Goal: Information Seeking & Learning: Learn about a topic

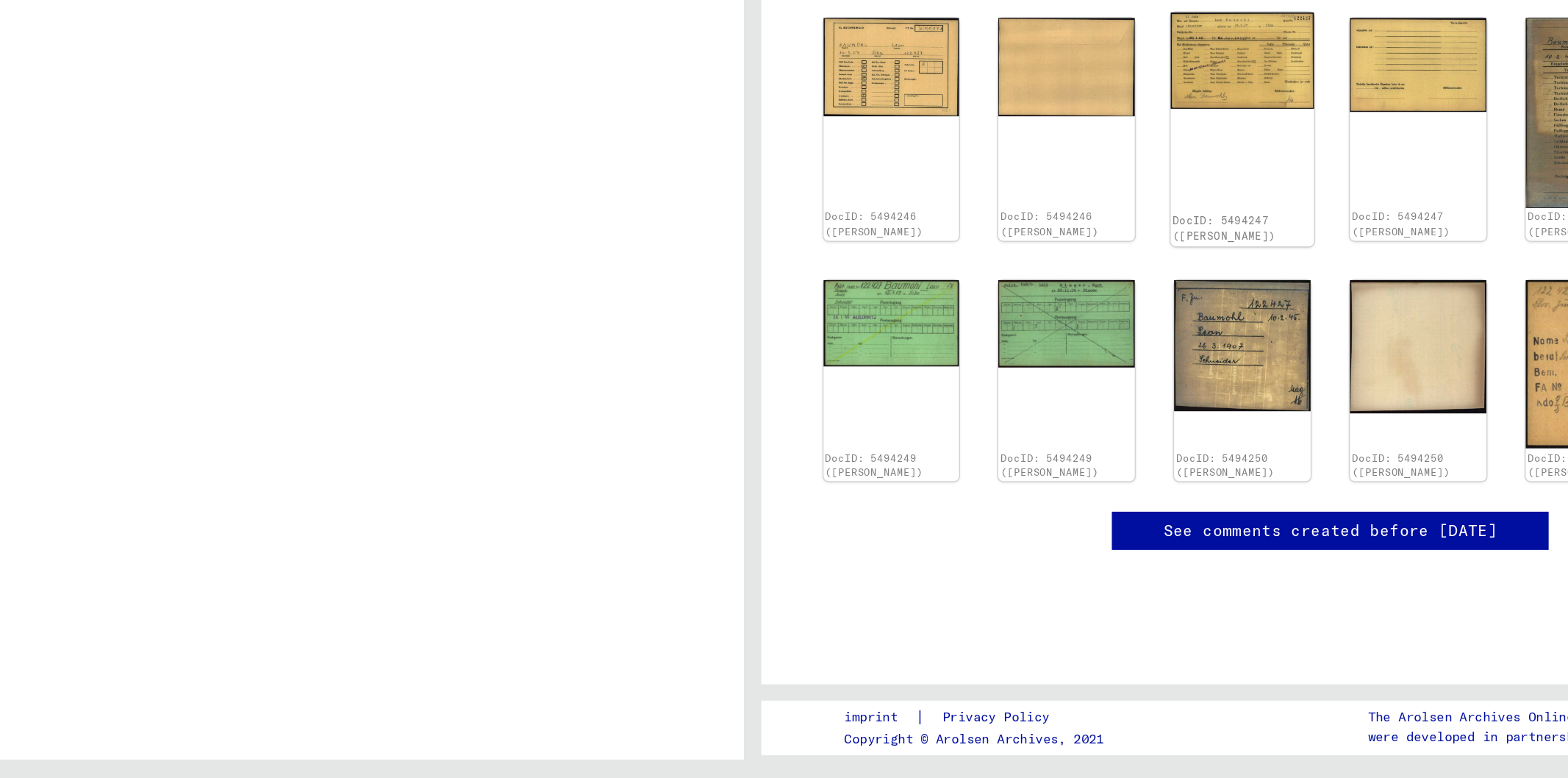
click at [1098, 315] on img at bounding box center [1113, 295] width 96 height 66
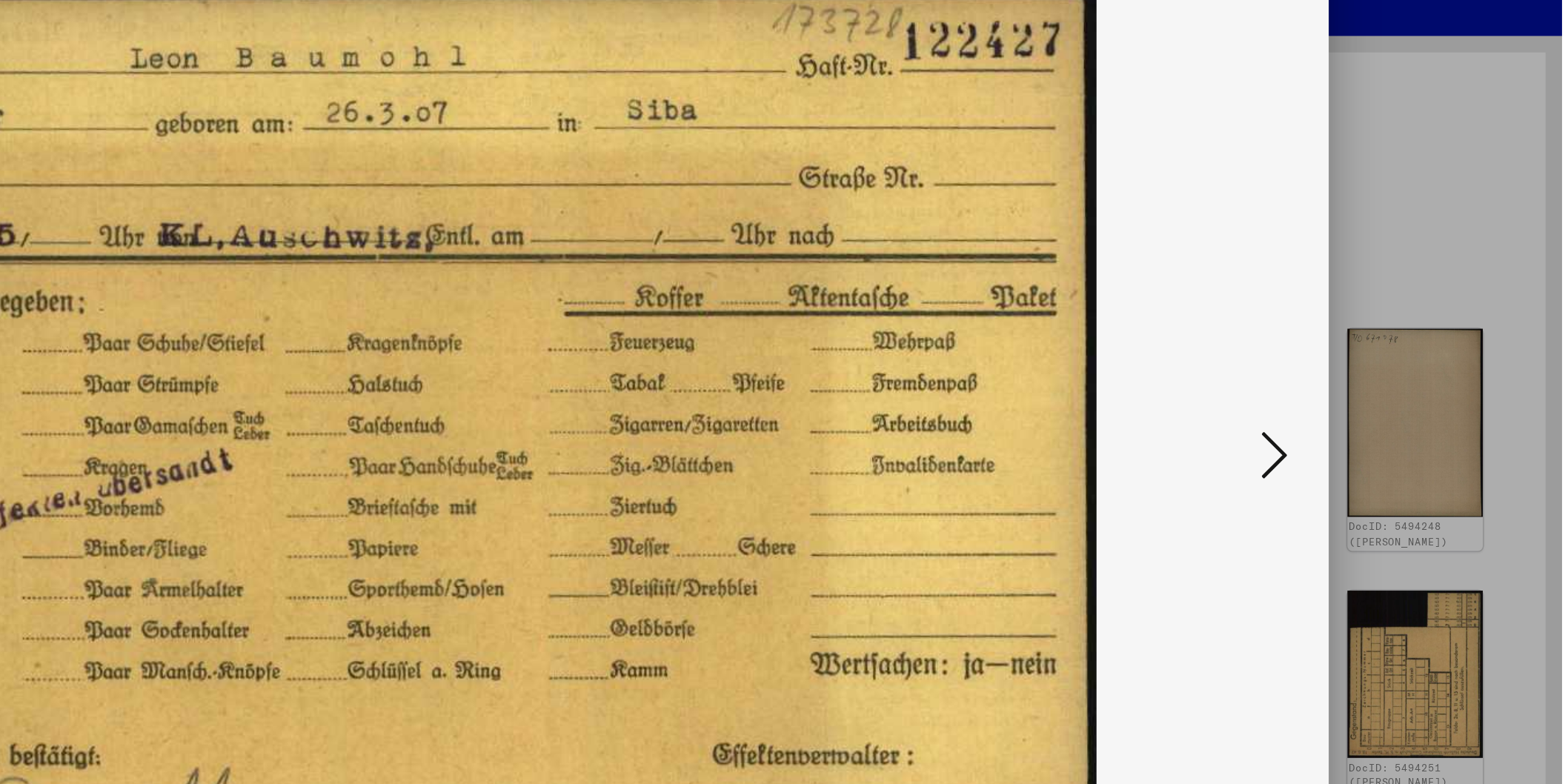
click at [1382, 352] on icon at bounding box center [1374, 354] width 17 height 36
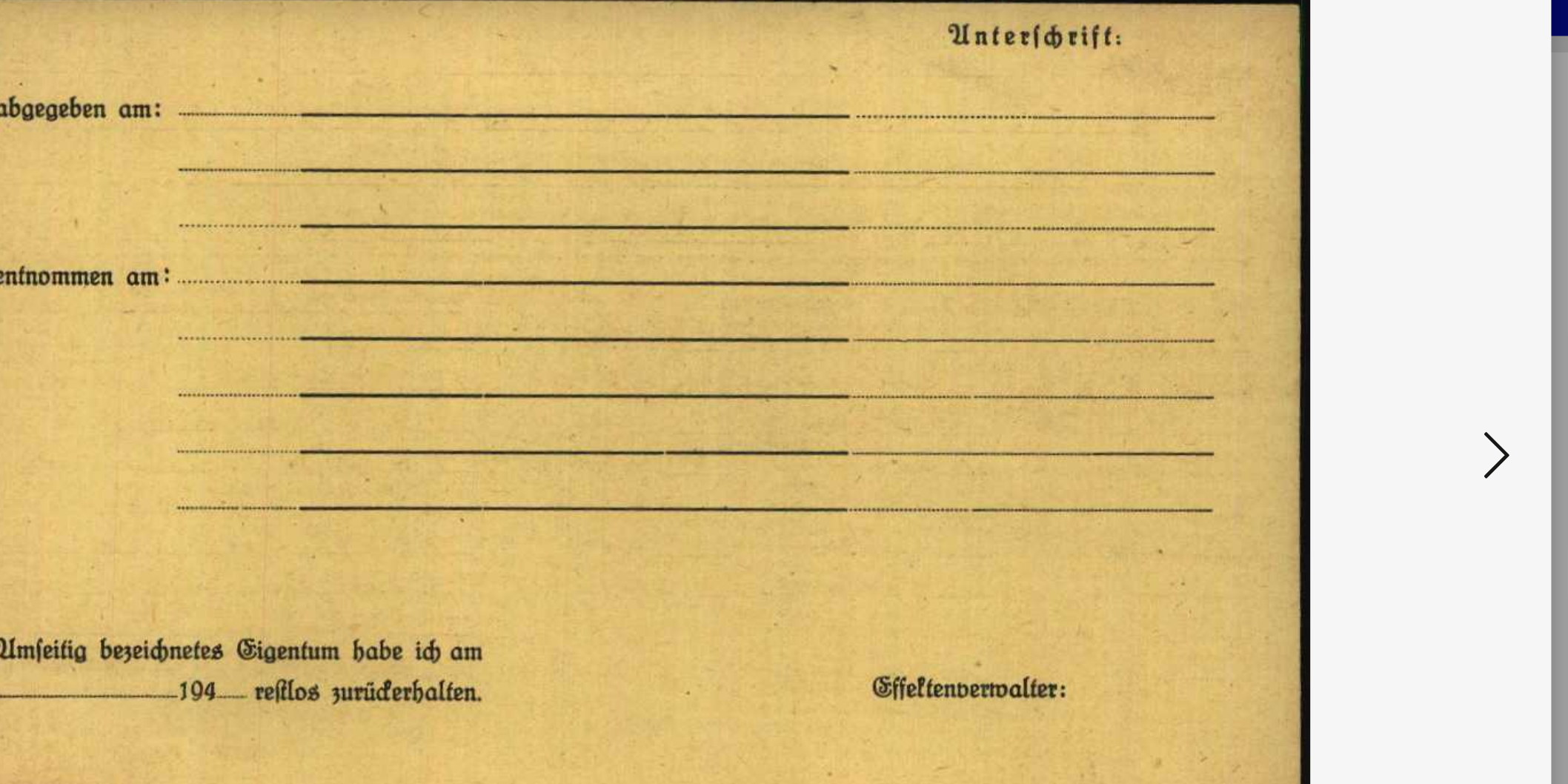
click at [1377, 346] on icon at bounding box center [1374, 354] width 17 height 36
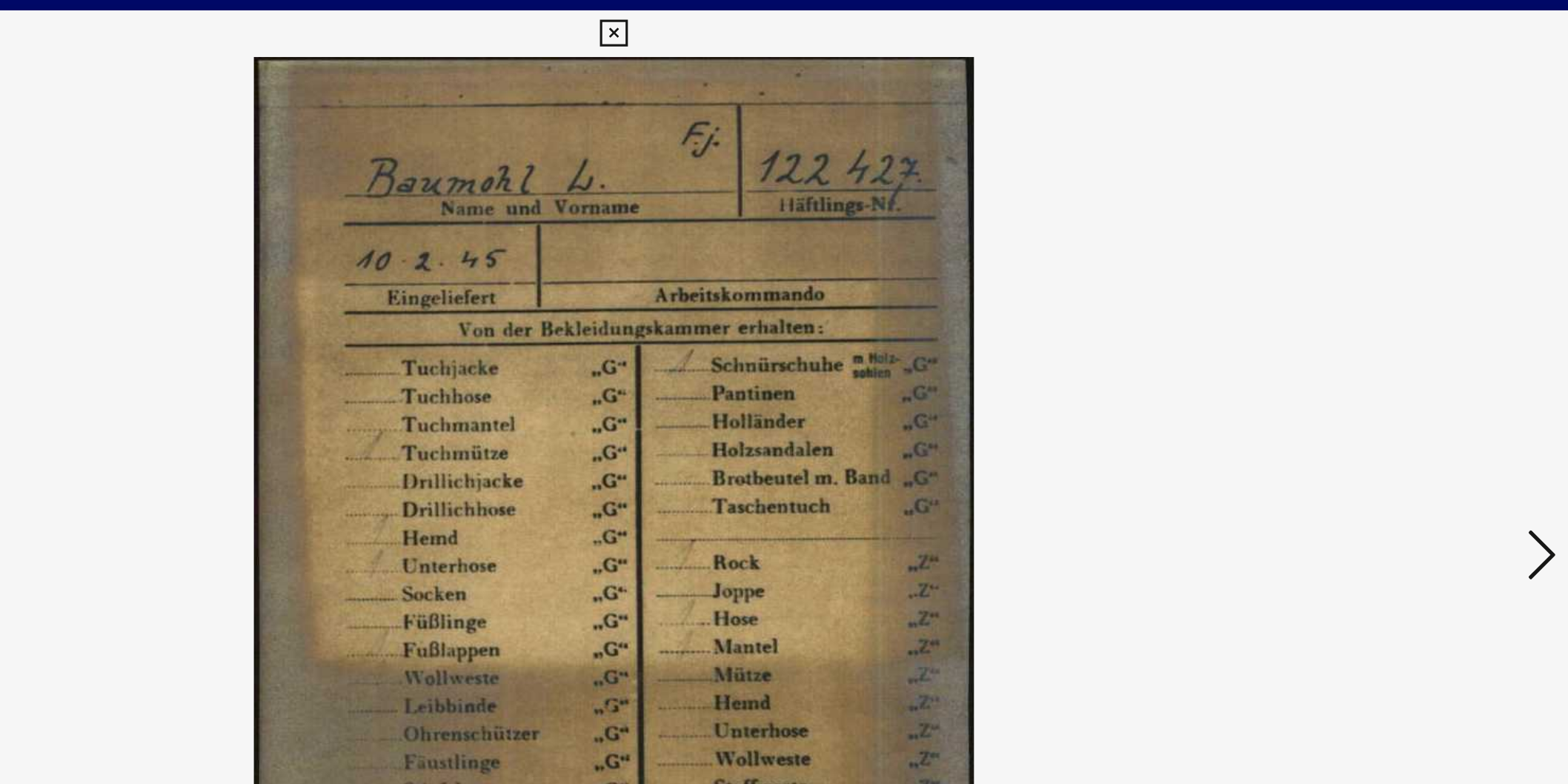
drag, startPoint x: 1268, startPoint y: 287, endPoint x: 1380, endPoint y: 346, distance: 126.6
click at [1380, 346] on div at bounding box center [784, 354] width 1255 height 636
click at [1383, 354] on icon at bounding box center [1374, 354] width 17 height 36
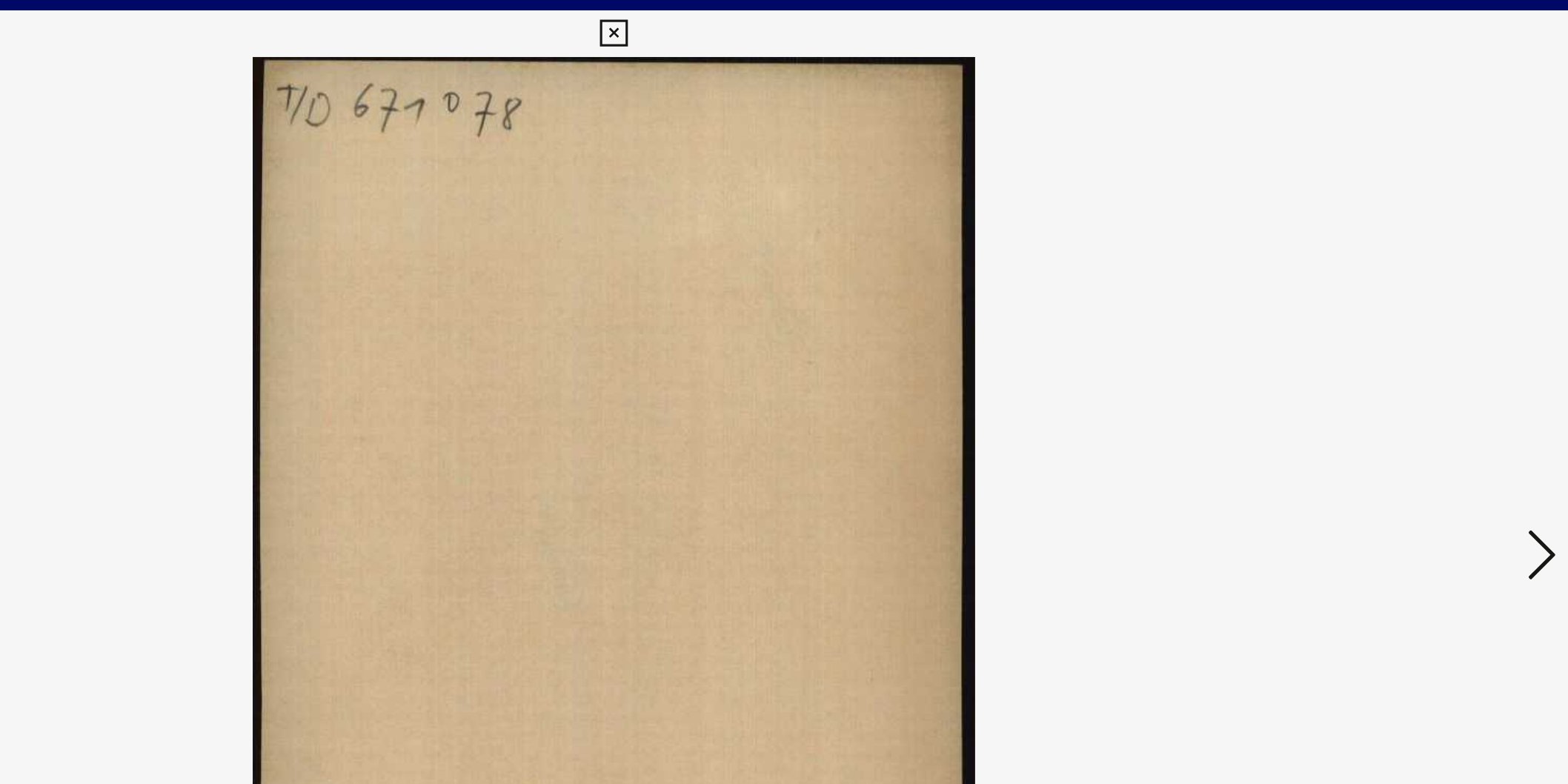
click at [1379, 357] on icon at bounding box center [1374, 354] width 17 height 36
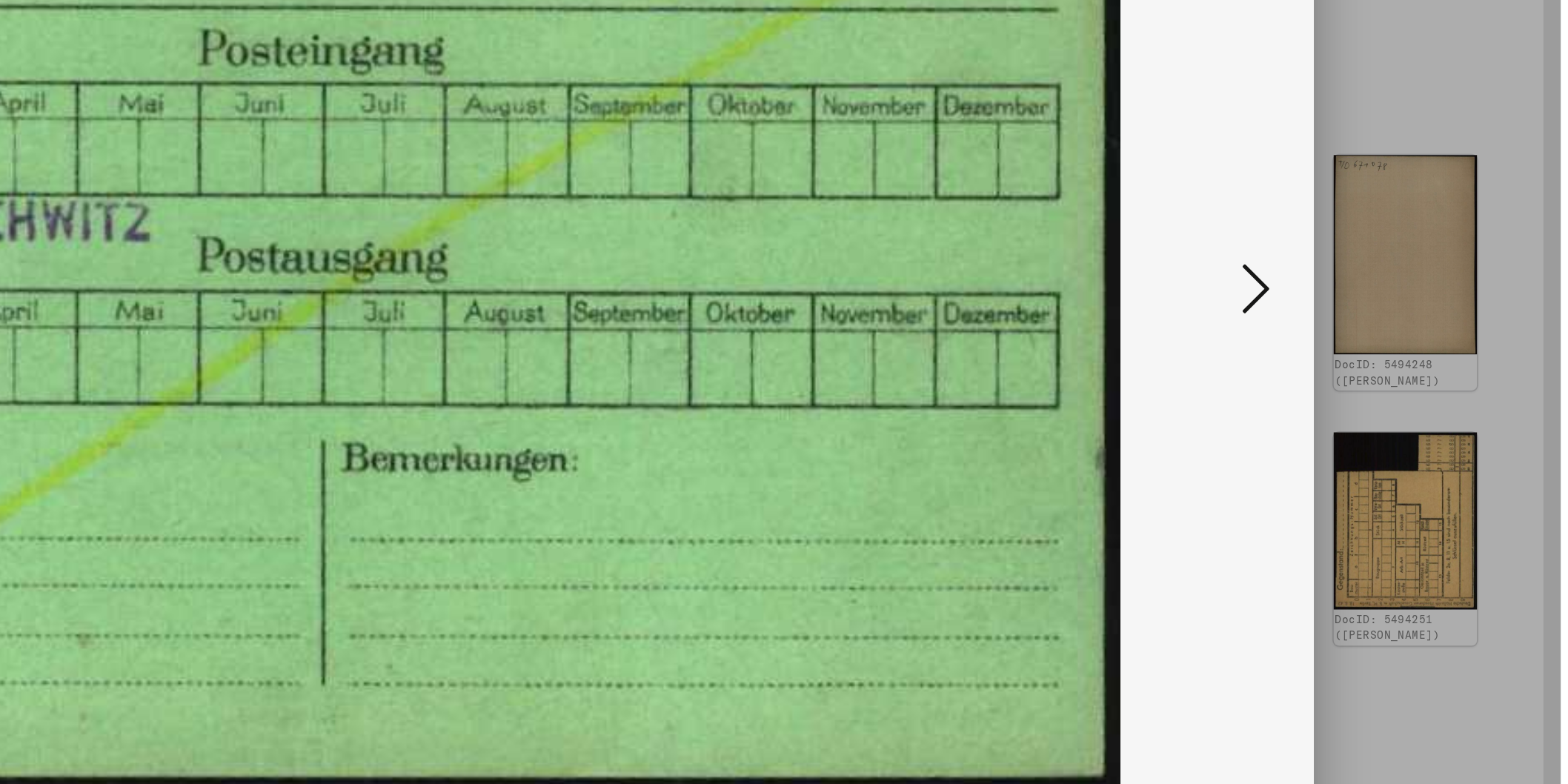
click at [1382, 356] on icon at bounding box center [1374, 354] width 17 height 36
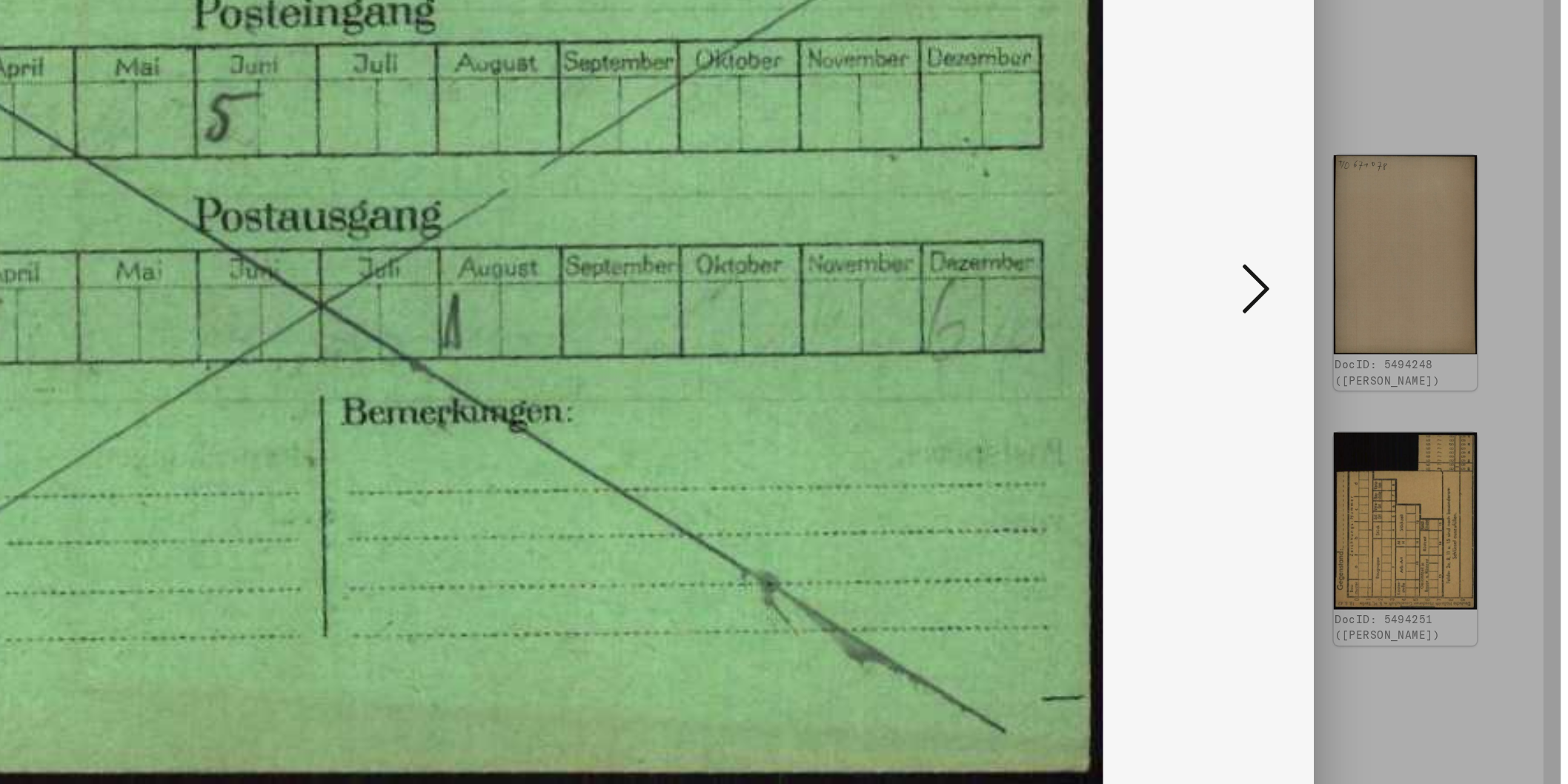
click at [1382, 355] on icon at bounding box center [1374, 354] width 17 height 36
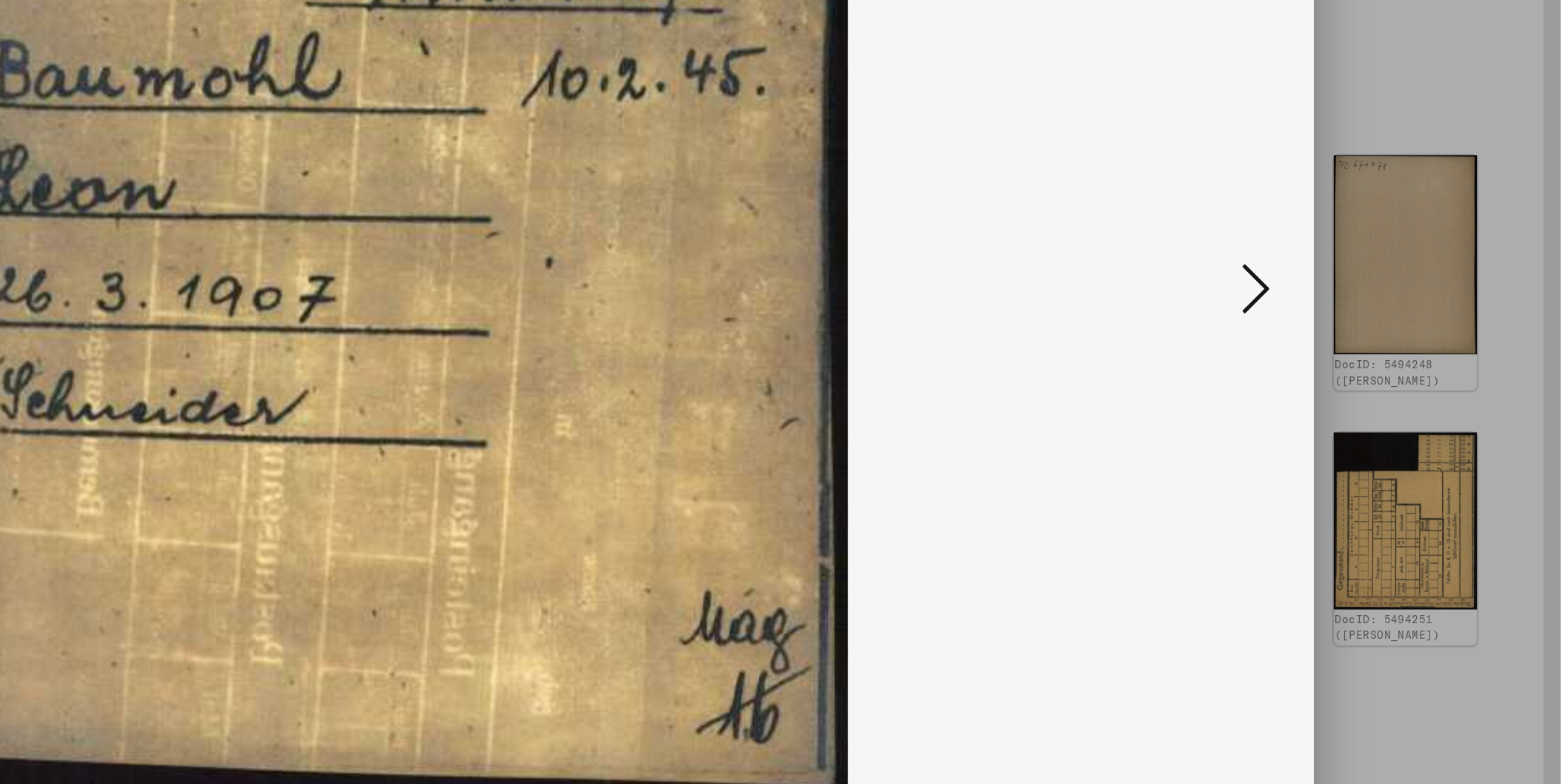
click at [1383, 351] on icon at bounding box center [1374, 354] width 17 height 36
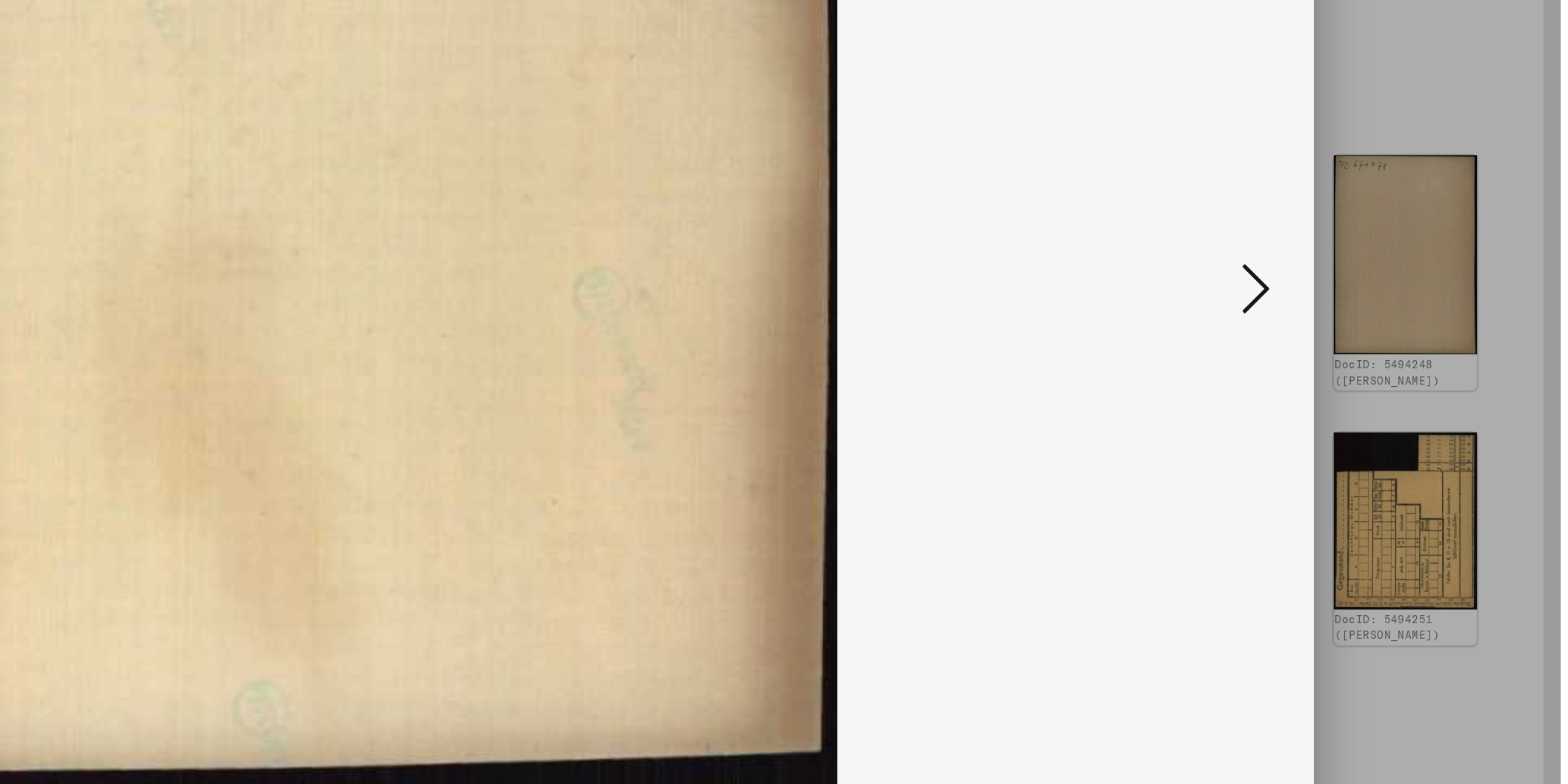
click at [1382, 351] on icon at bounding box center [1374, 354] width 17 height 36
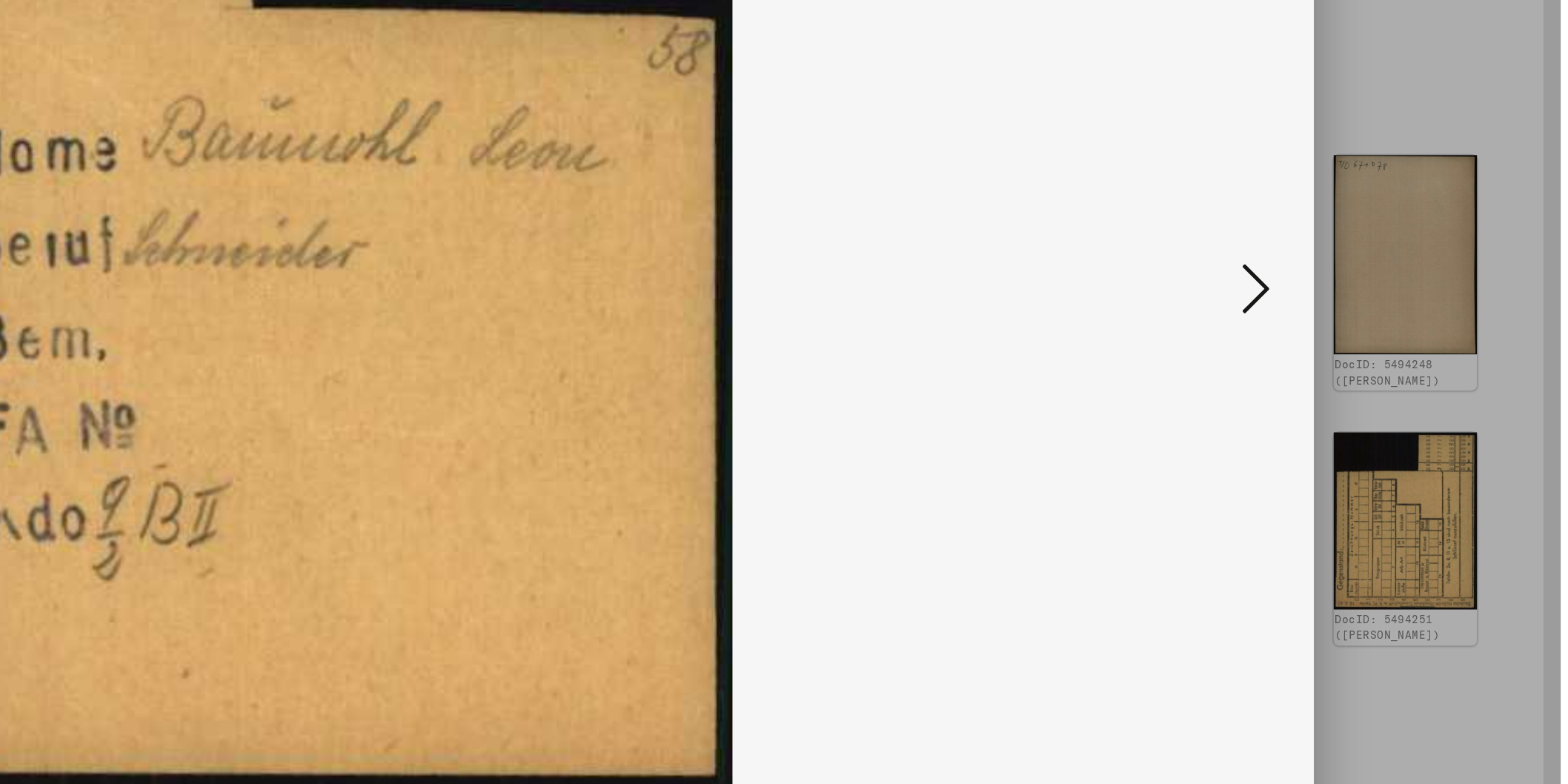
click at [1379, 353] on icon at bounding box center [1374, 354] width 17 height 36
